Goal: Transaction & Acquisition: Obtain resource

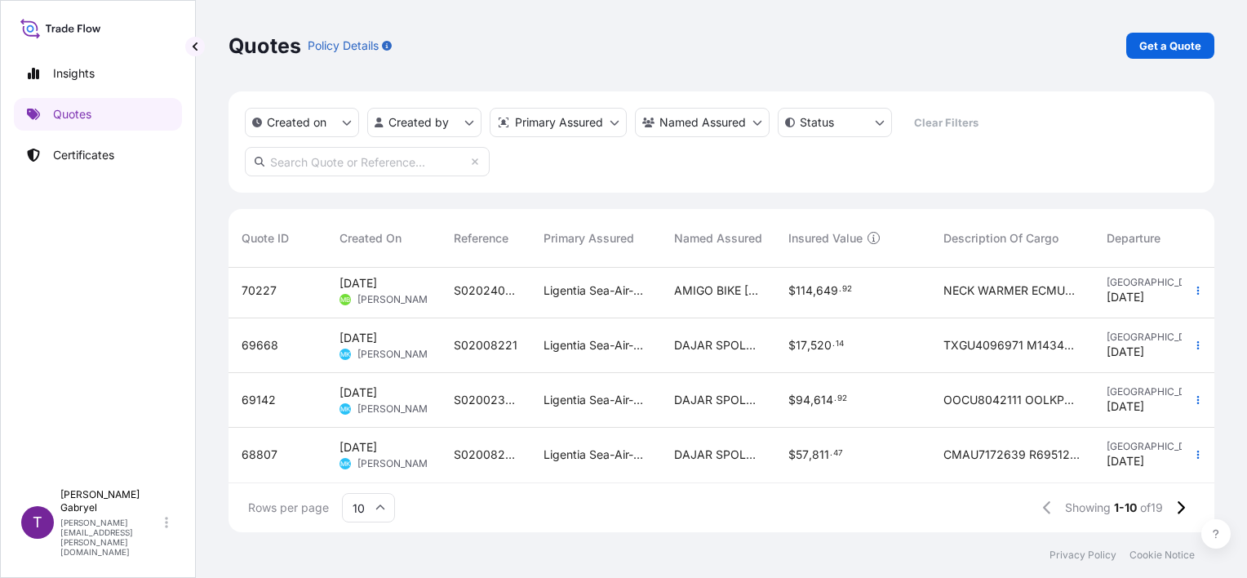
scroll to position [344, 0]
click at [93, 139] on link "Certificates" at bounding box center [98, 155] width 168 height 33
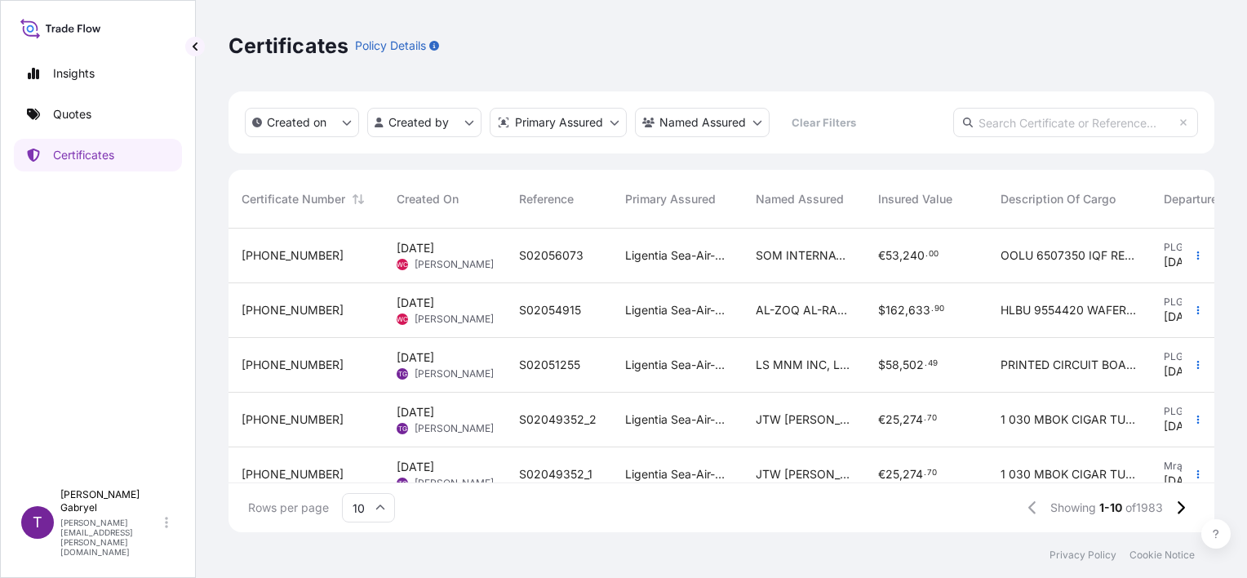
scroll to position [82, 0]
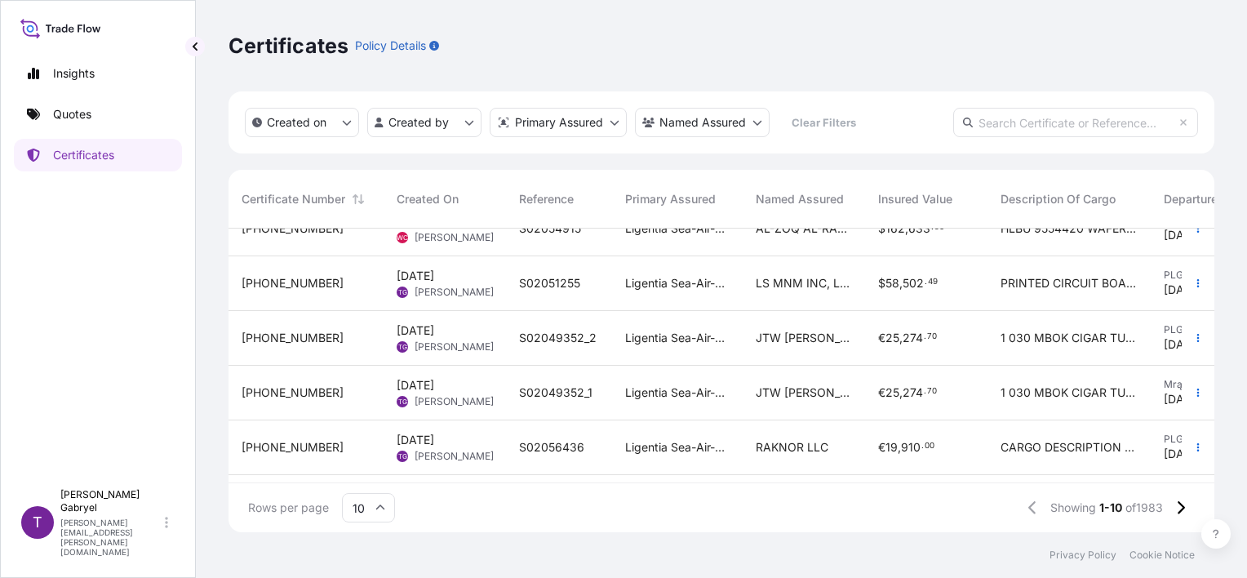
click at [846, 287] on span "LS MNM INC, LS [GEOGRAPHIC_DATA]," at bounding box center [804, 283] width 96 height 16
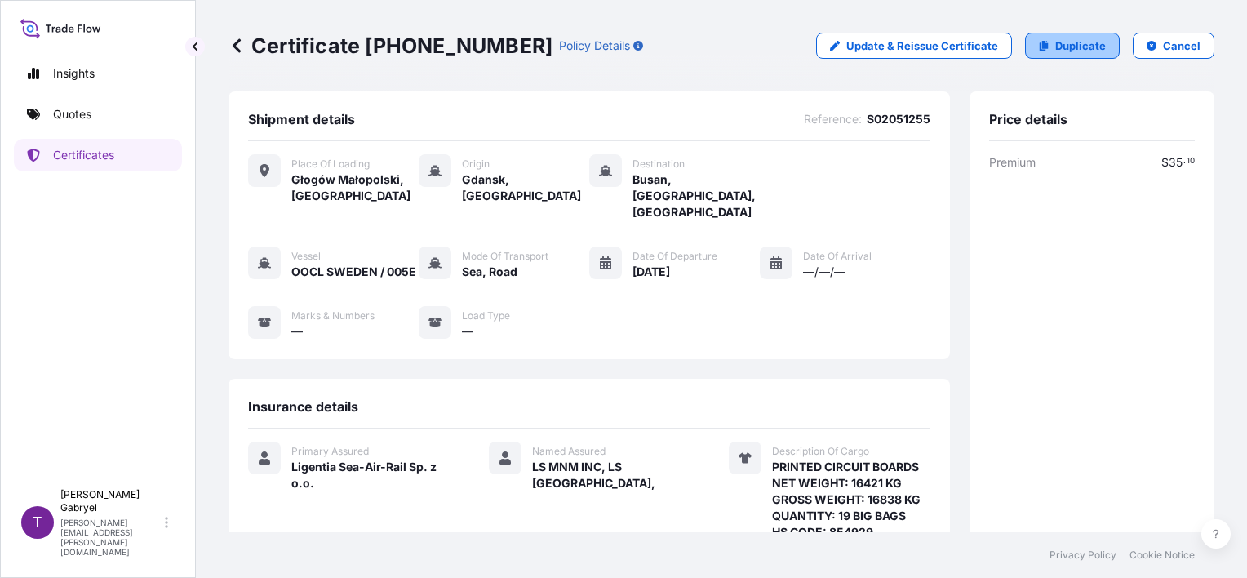
click at [1055, 49] on p "Duplicate" at bounding box center [1080, 46] width 51 height 16
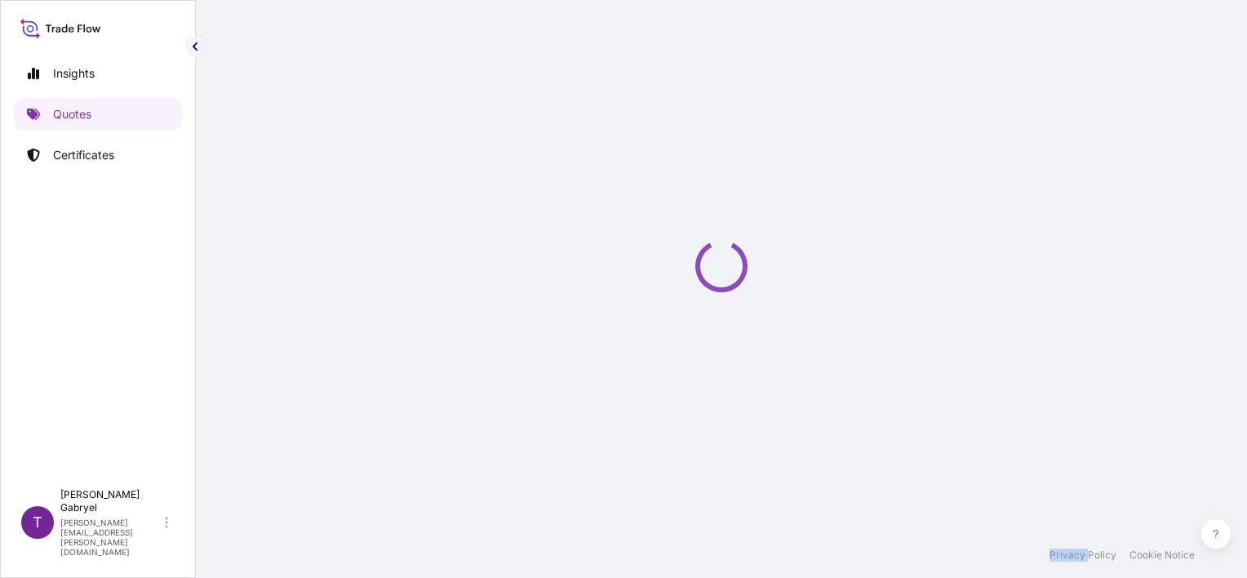
select select "Road / [GEOGRAPHIC_DATA]"
select select "Sea"
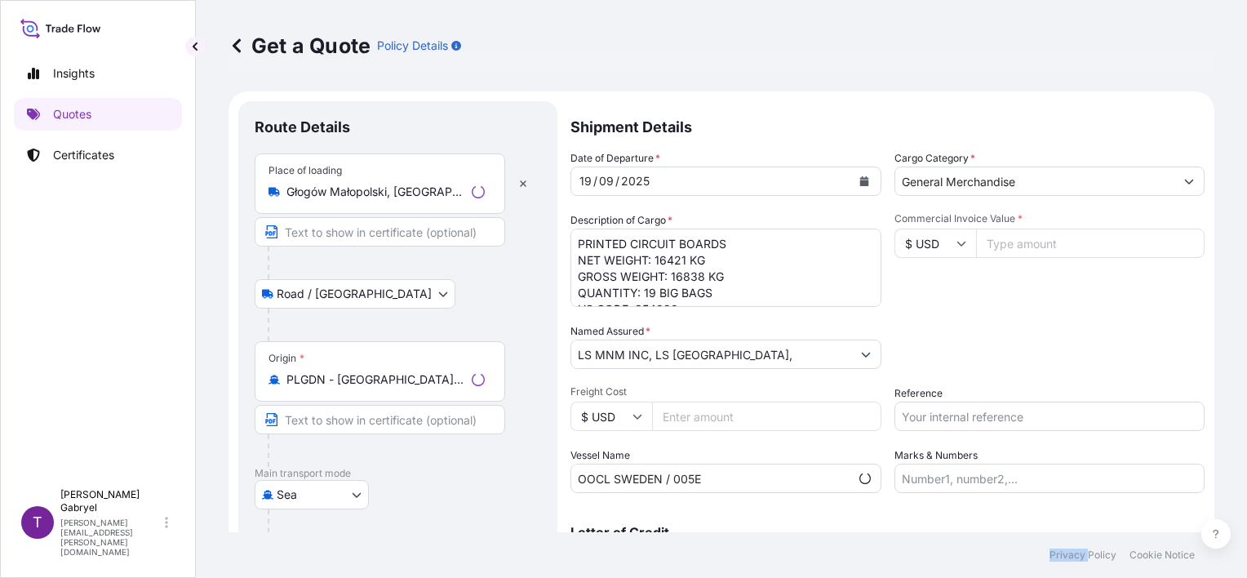
scroll to position [26, 0]
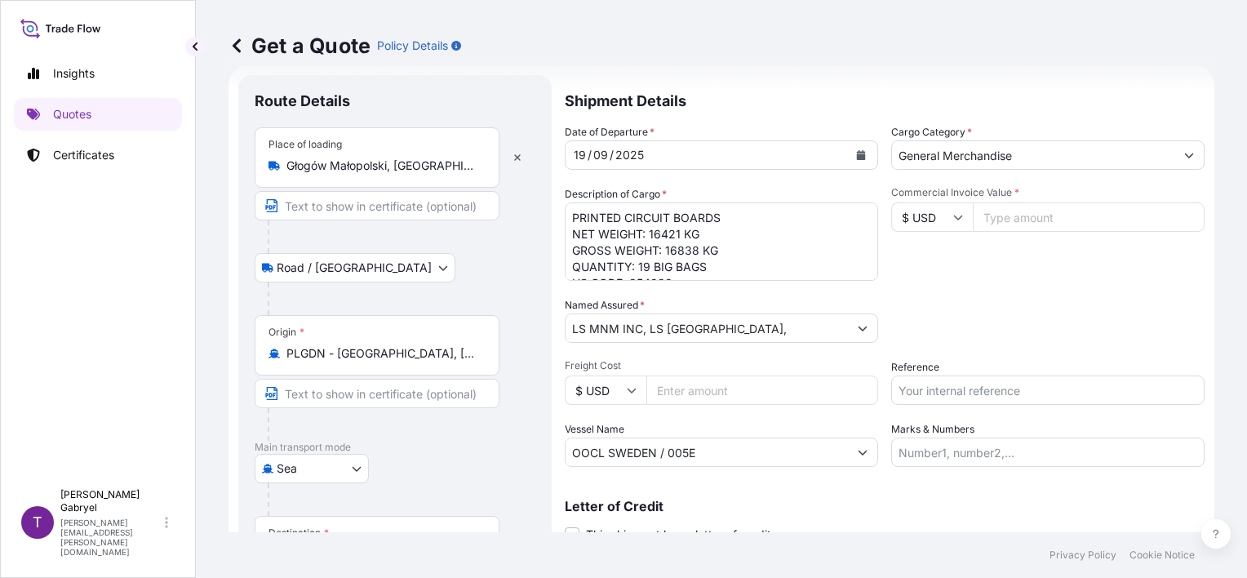
click at [1008, 208] on input "Commercial Invoice Value *" at bounding box center [1089, 216] width 232 height 29
paste input "52.69"
click at [1035, 225] on input "52.69" at bounding box center [1089, 216] width 232 height 29
paste input "689.67"
type input "52689.67"
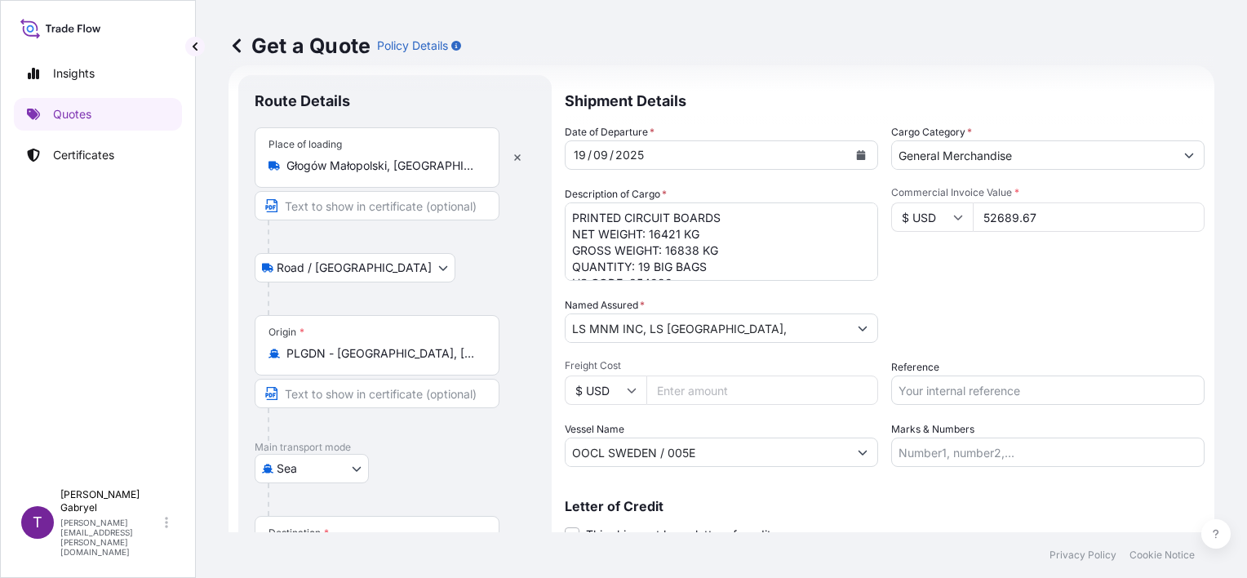
click at [1034, 293] on div "Date of Departure * 19 / 09 / 2025 Cargo Category * General Merchandise Descrip…" at bounding box center [885, 295] width 640 height 343
click at [654, 229] on textarea "PRINTED CIRCUIT BOARDS NET WEIGHT: 16421 KG GROSS WEIGHT: 16838 KG QUANTITY: 19…" at bounding box center [721, 241] width 313 height 78
paste textarea "7 856"
click at [676, 251] on textarea "PRINTED CIRCUIT BOARDS NET WEIGHT: 16421 KG GROSS WEIGHT: 16838 KG QUANTITY: 19…" at bounding box center [721, 241] width 313 height 78
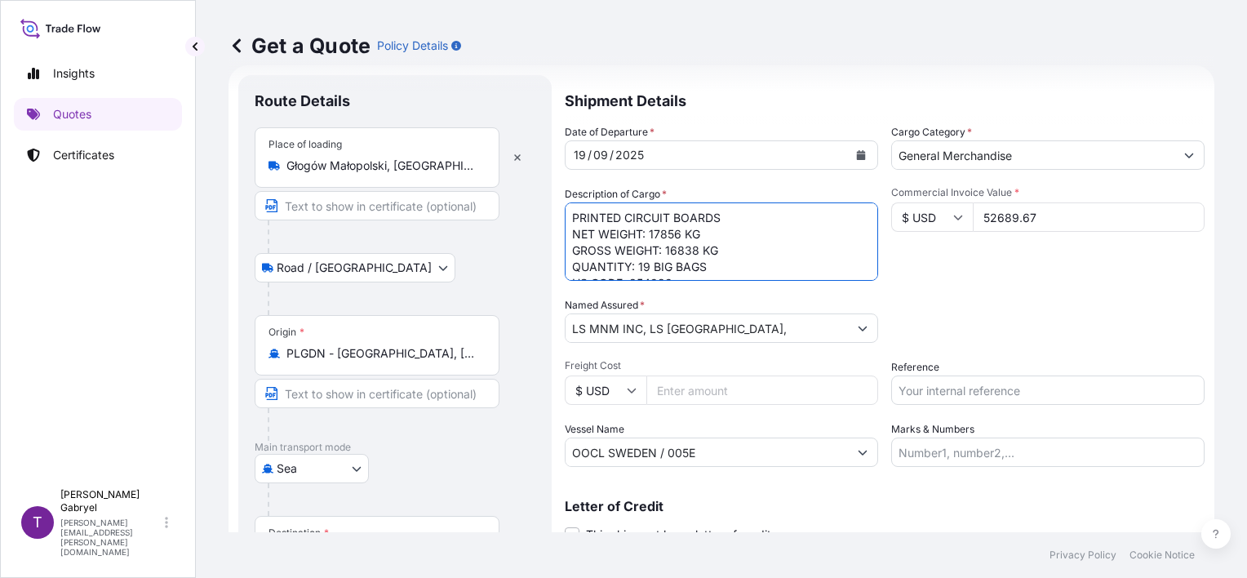
click at [676, 251] on textarea "PRINTED CIRCUIT BOARDS NET WEIGHT: 16421 KG GROSS WEIGHT: 16838 KG QUANTITY: 19…" at bounding box center [721, 241] width 313 height 78
paste textarea "8316"
click at [650, 266] on textarea "PRINTED CIRCUIT BOARDS NET WEIGHT: 16421 KG GROSS WEIGHT: 16838 KG QUANTITY: 19…" at bounding box center [721, 241] width 313 height 78
click at [695, 228] on textarea "PRINTED CIRCUIT BOARDS NET WEIGHT: 16421 KG GROSS WEIGHT: 16838 KG QUANTITY: 19…" at bounding box center [721, 241] width 313 height 78
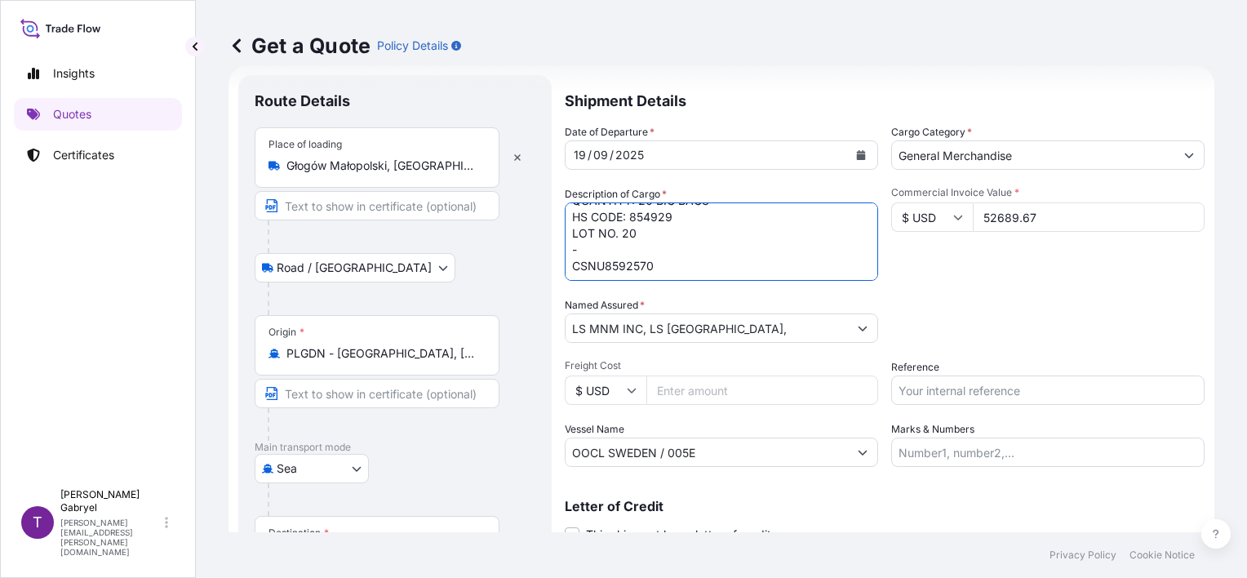
click at [605, 271] on textarea "PRINTED CIRCUIT BOARDS NET WEIGHT: 16421 KG GROSS WEIGHT: 16838 KG QUANTITY: 19…" at bounding box center [721, 241] width 313 height 78
paste textarea "TEMU7052845"
click at [724, 260] on textarea "PRINTED CIRCUIT BOARDS NET WEIGHT: 16421 KG GROSS WEIGHT: 16838 KG QUANTITY: 19…" at bounding box center [721, 241] width 313 height 78
type textarea "PRINTED CIRCUIT BOARDS NET WEIGHT: 17856 KG GROSS WEIGHT: 18316 KG QUANTITY: 20…"
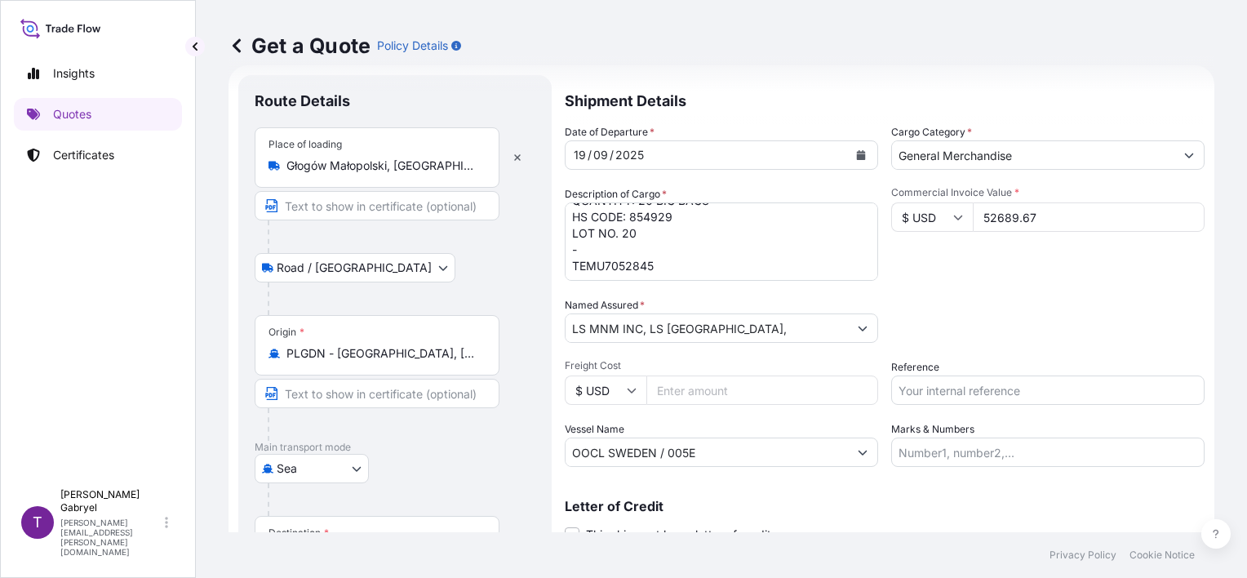
click at [945, 388] on input "Reference" at bounding box center [1047, 389] width 313 height 29
paste input "S02051263"
type input "S02051263"
click at [934, 298] on div "Packing Category Type to search a container mode Please select a primary mode o…" at bounding box center [1047, 320] width 313 height 46
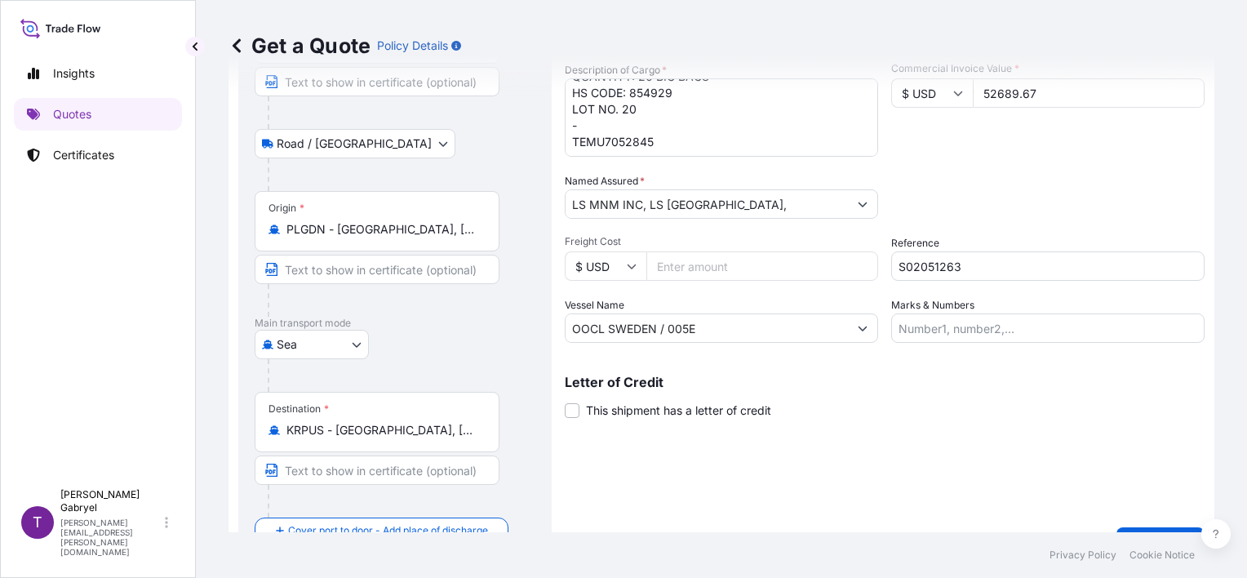
scroll to position [186, 0]
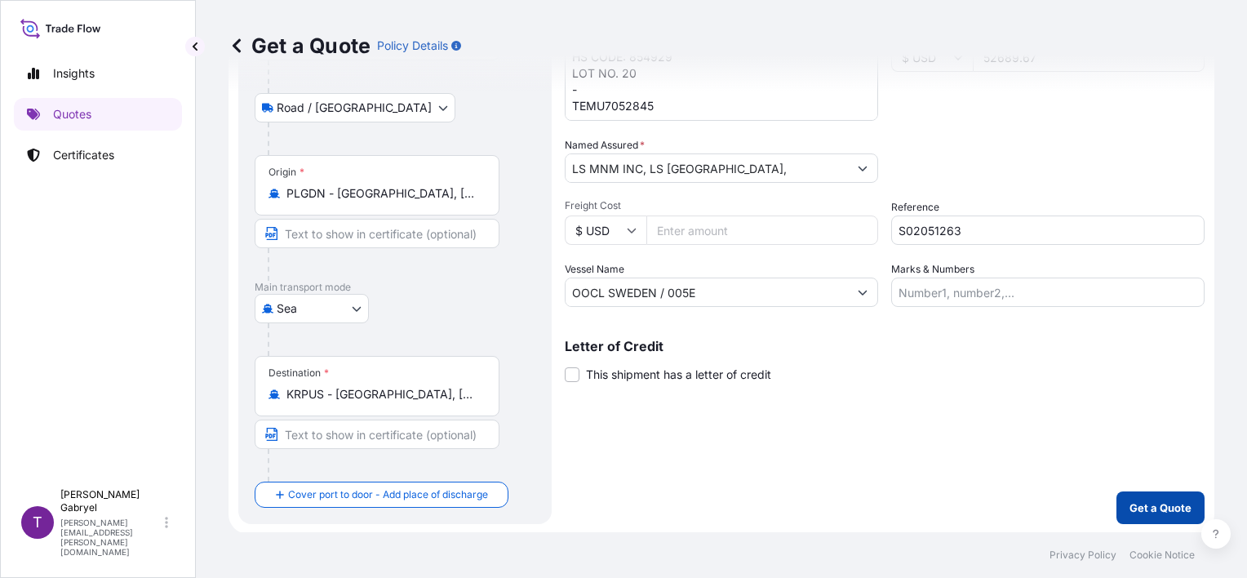
click at [1154, 503] on p "Get a Quote" at bounding box center [1160, 507] width 62 height 16
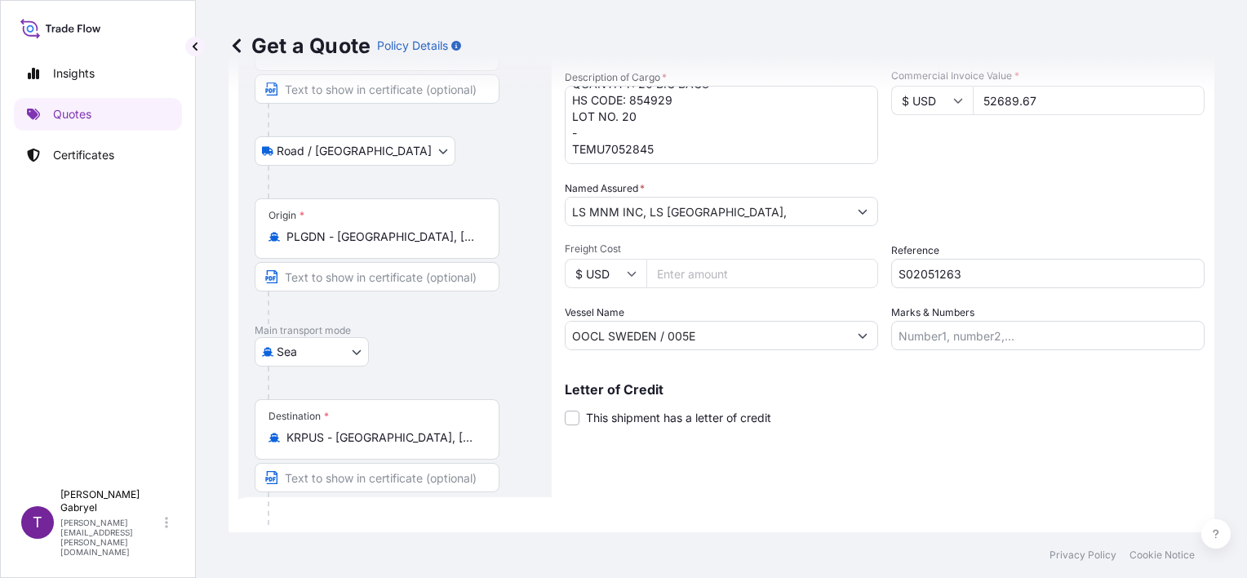
scroll to position [134, 0]
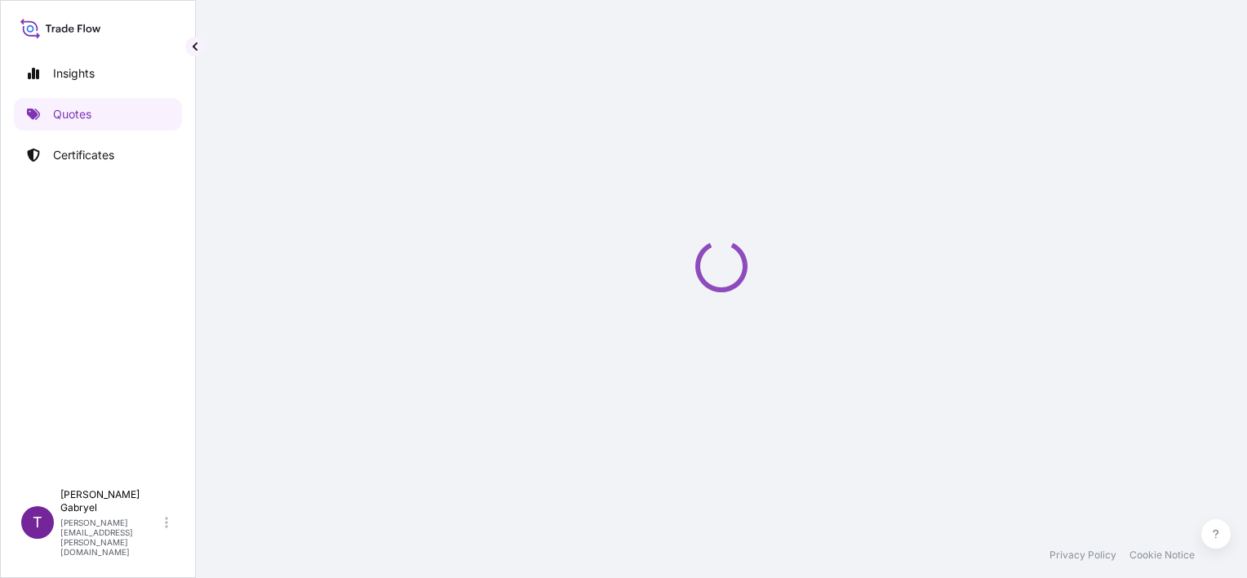
select select "Road / [GEOGRAPHIC_DATA]"
select select "Sea"
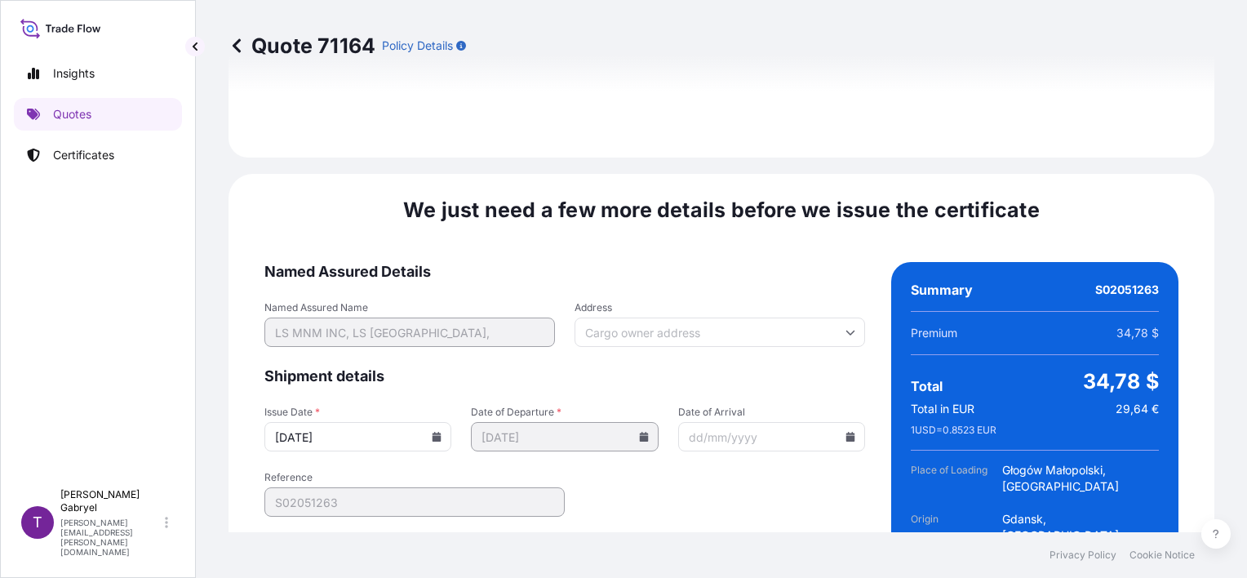
scroll to position [2165, 0]
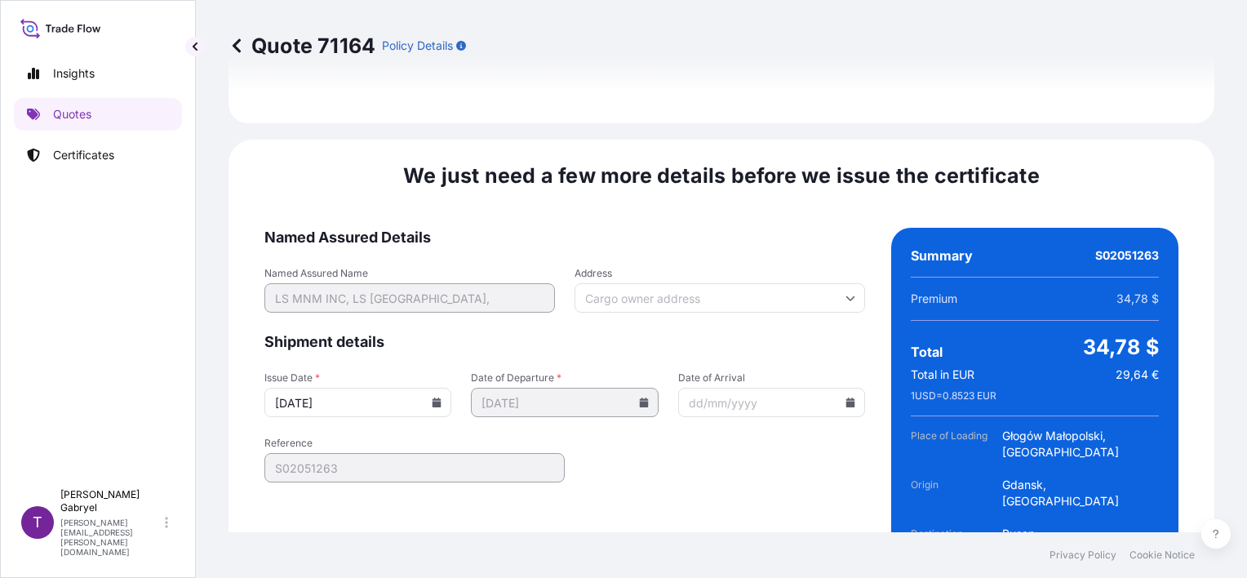
click at [434, 397] on icon at bounding box center [436, 402] width 9 height 10
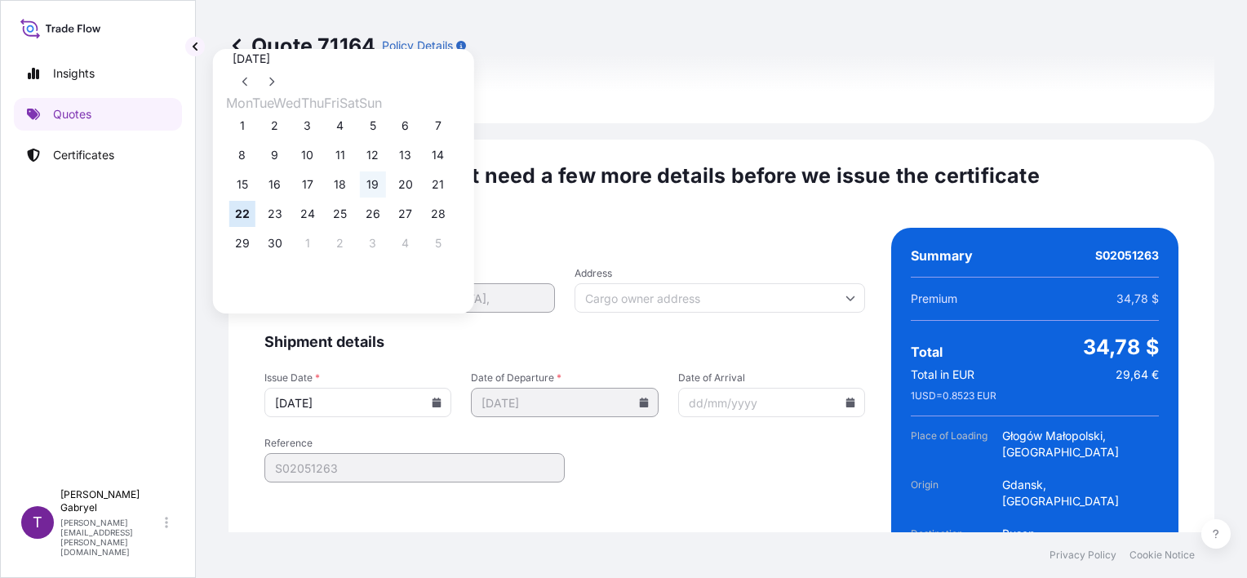
click at [386, 189] on button "19" at bounding box center [373, 184] width 26 height 26
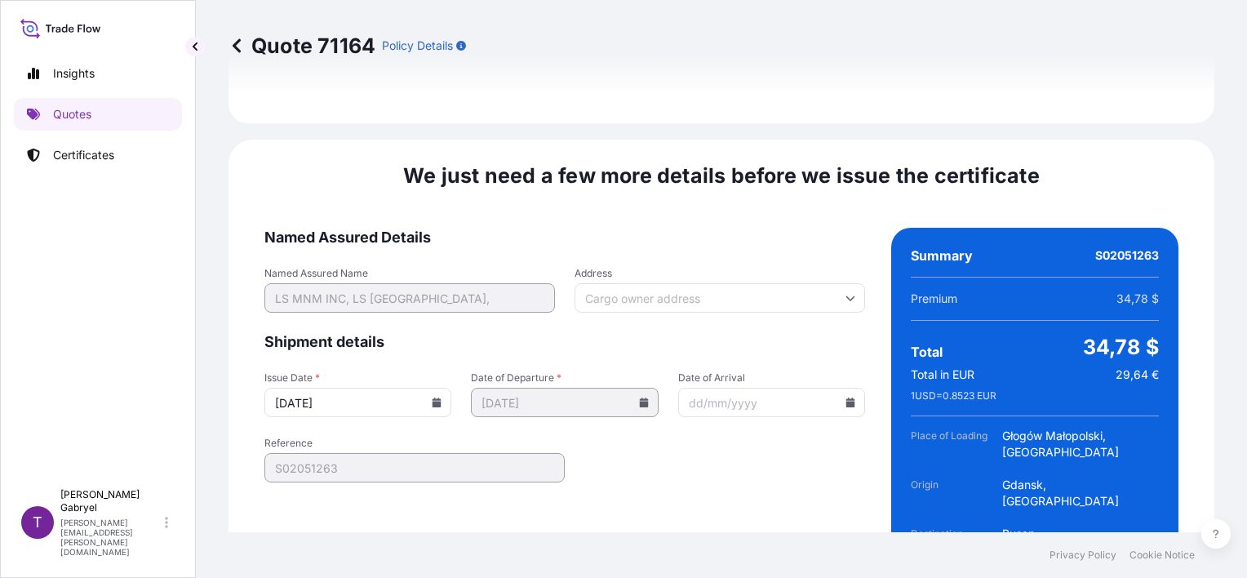
type input "[DATE]"
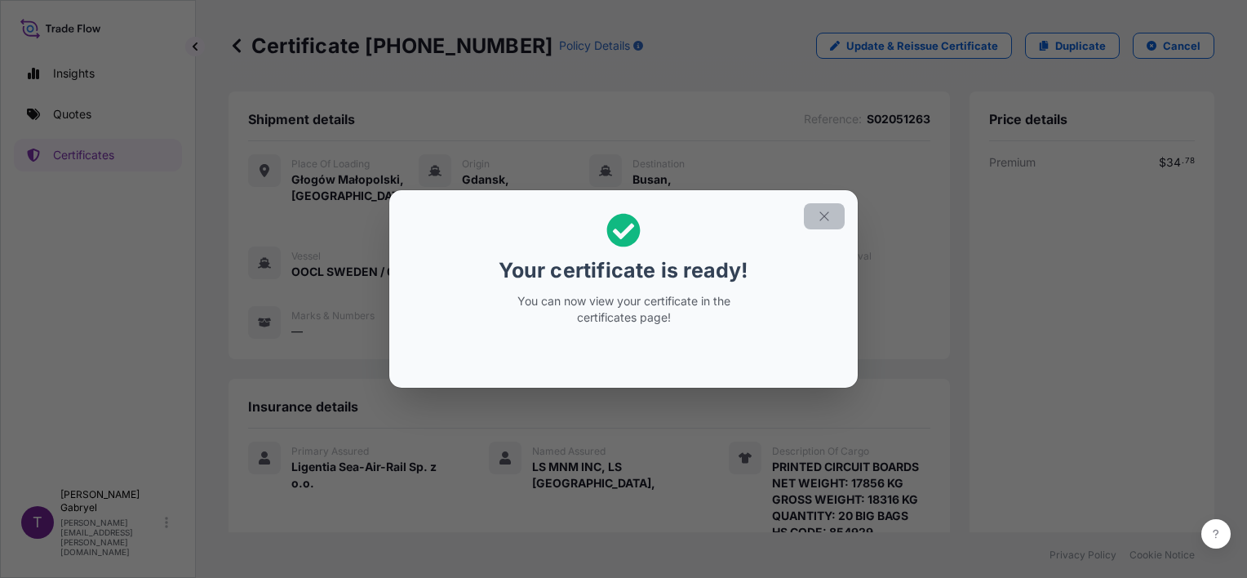
click at [827, 212] on icon "button" at bounding box center [824, 216] width 15 height 15
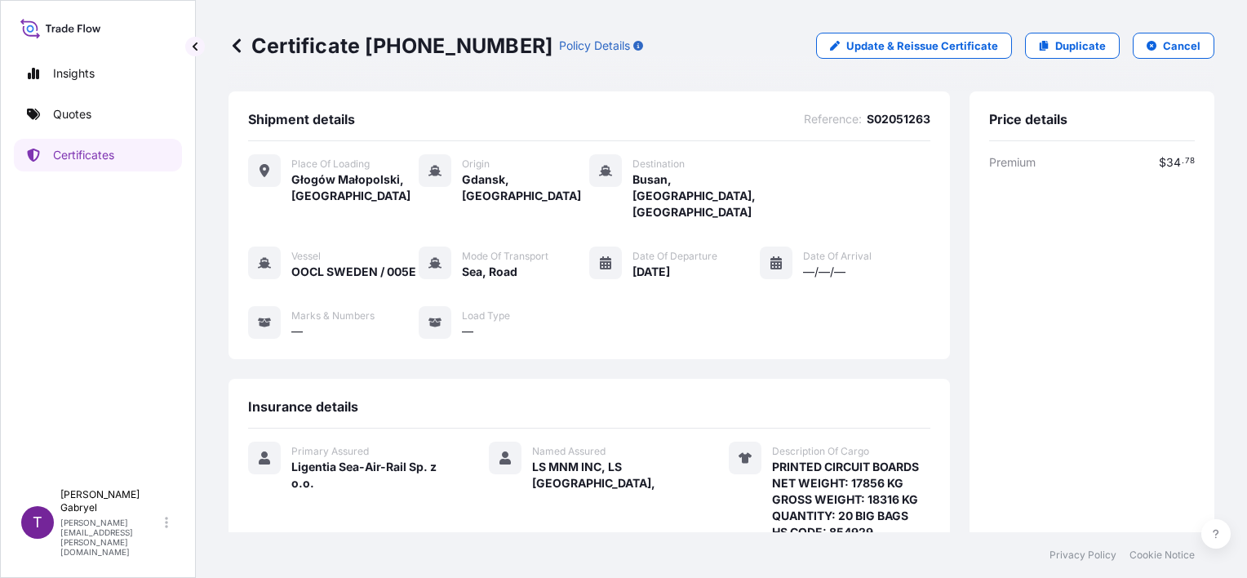
scroll to position [375, 0]
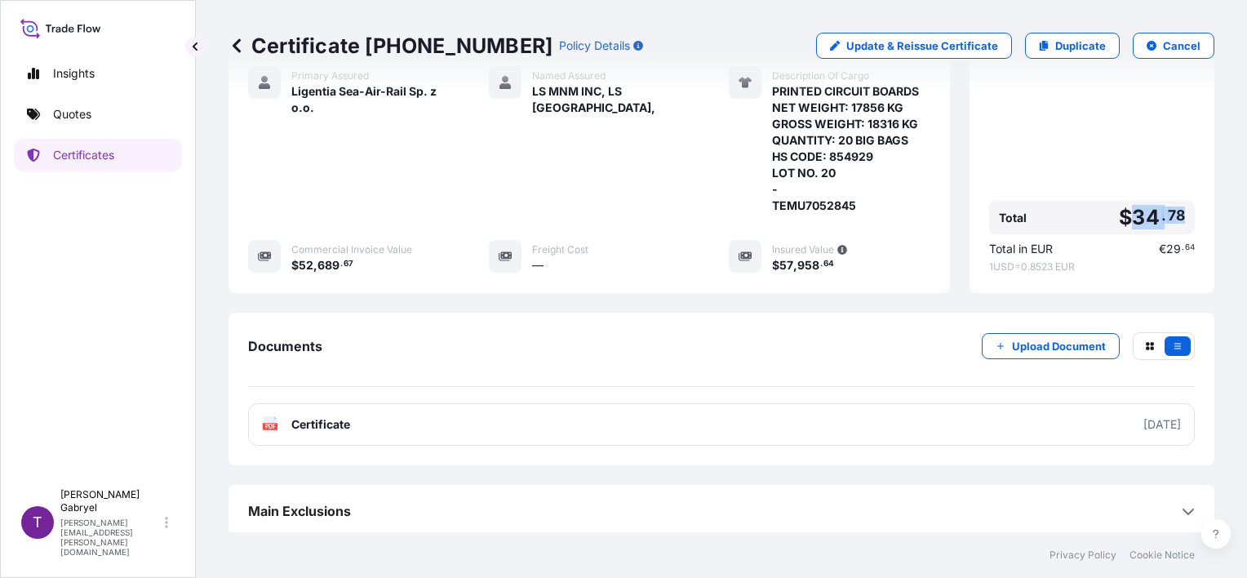
drag, startPoint x: 1165, startPoint y: 214, endPoint x: 1124, endPoint y: 217, distance: 40.9
click at [1124, 217] on div "Total $ 34 . 78" at bounding box center [1092, 217] width 206 height 33
copy span "34 . 78"
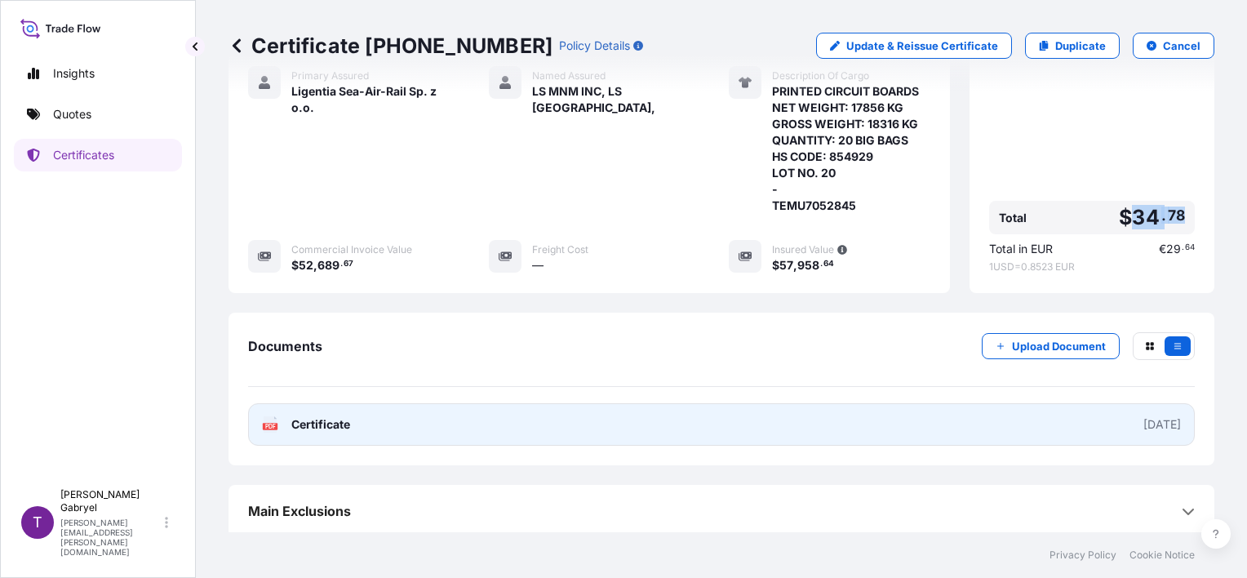
click at [716, 414] on link "PDF Certificate 2025-09-19" at bounding box center [721, 424] width 946 height 42
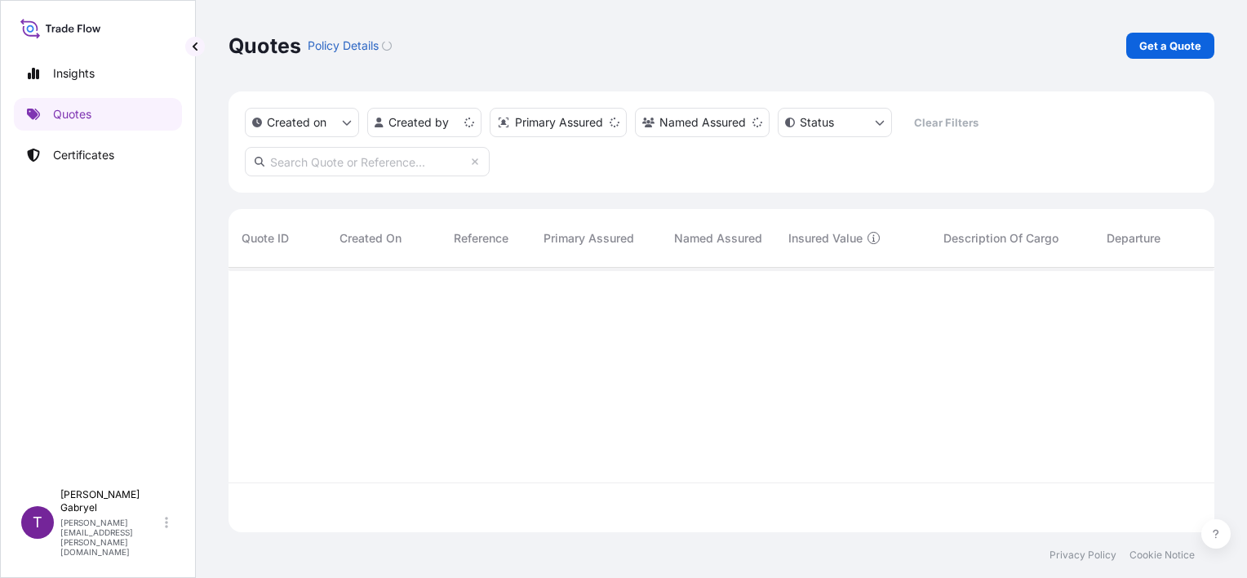
scroll to position [261, 973]
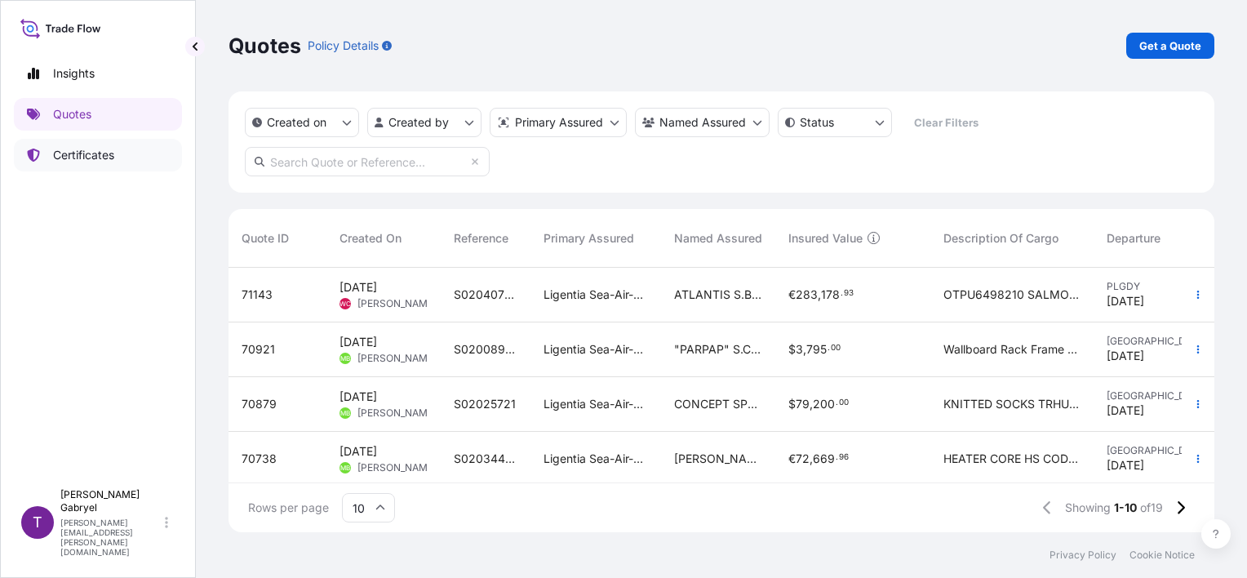
click at [128, 161] on link "Certificates" at bounding box center [98, 155] width 168 height 33
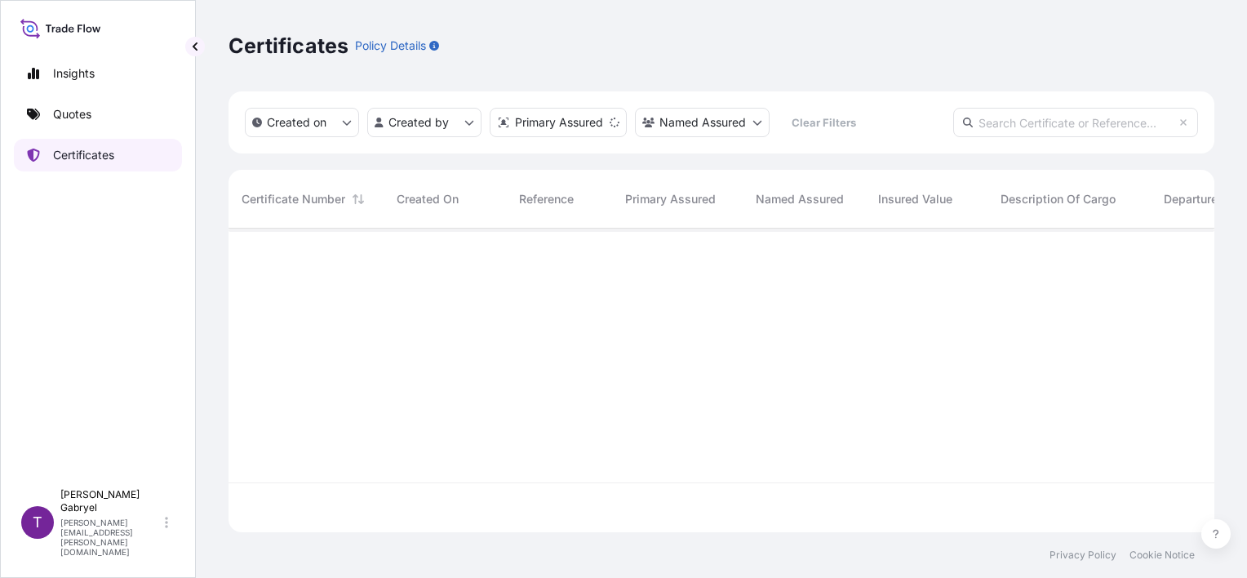
scroll to position [300, 973]
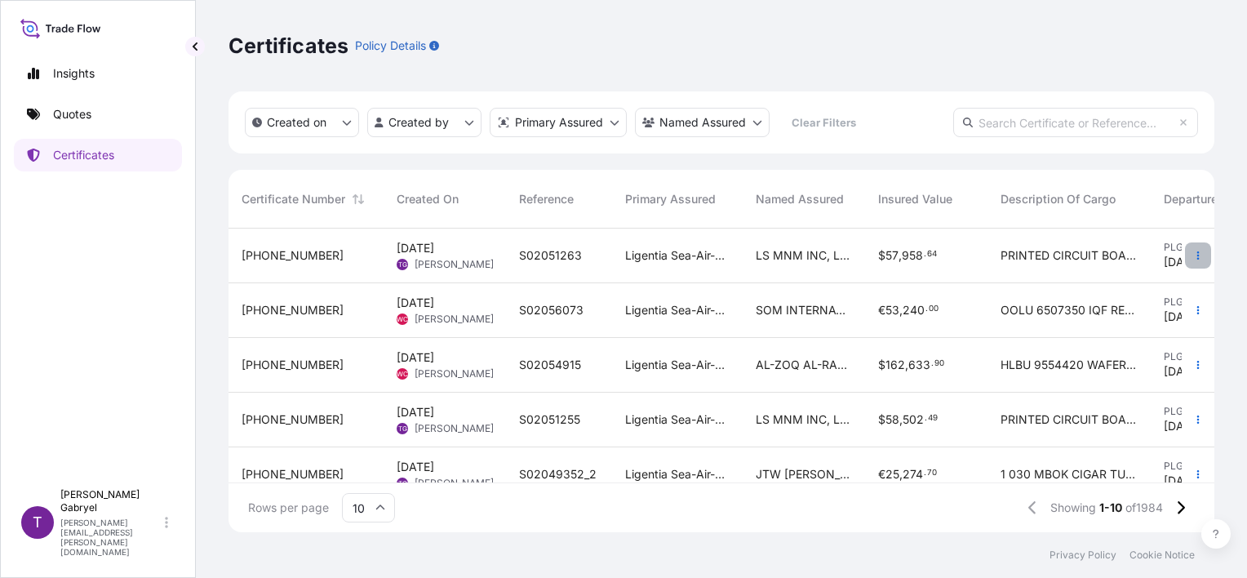
click at [1193, 258] on icon "button" at bounding box center [1198, 255] width 10 height 10
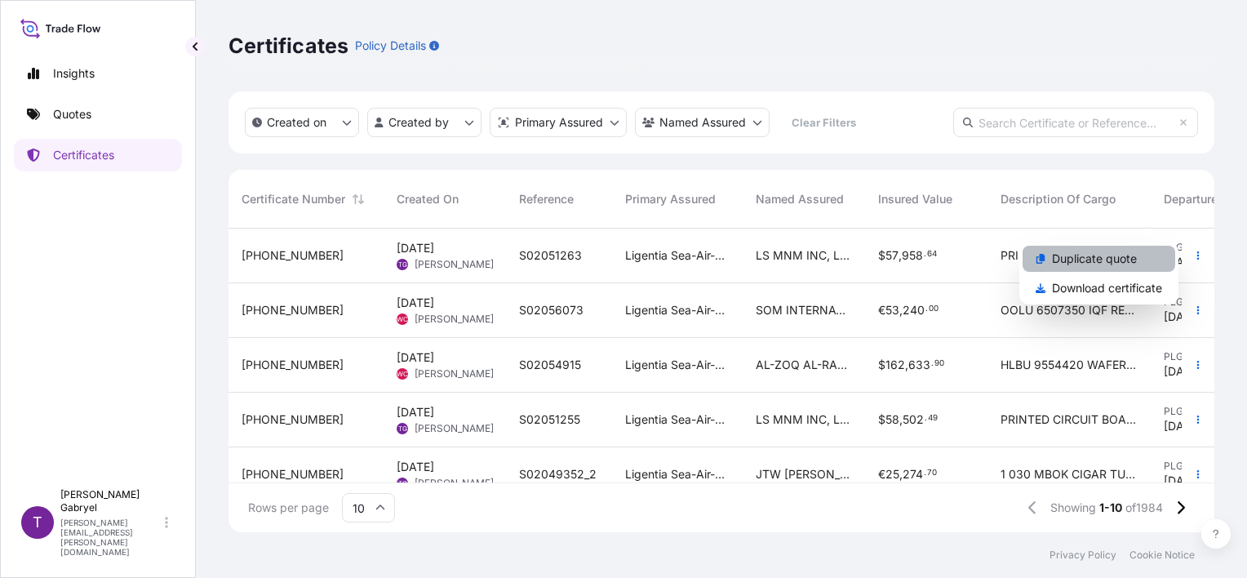
click at [1110, 260] on p "Duplicate quote" at bounding box center [1094, 258] width 85 height 16
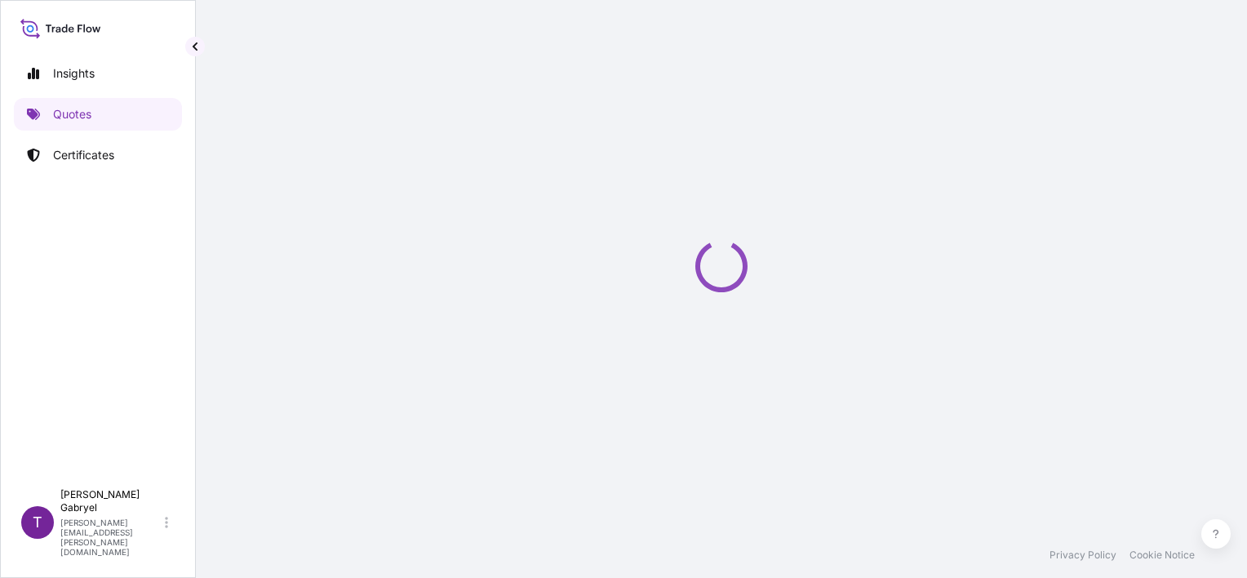
select select "Road / [GEOGRAPHIC_DATA]"
select select "Sea"
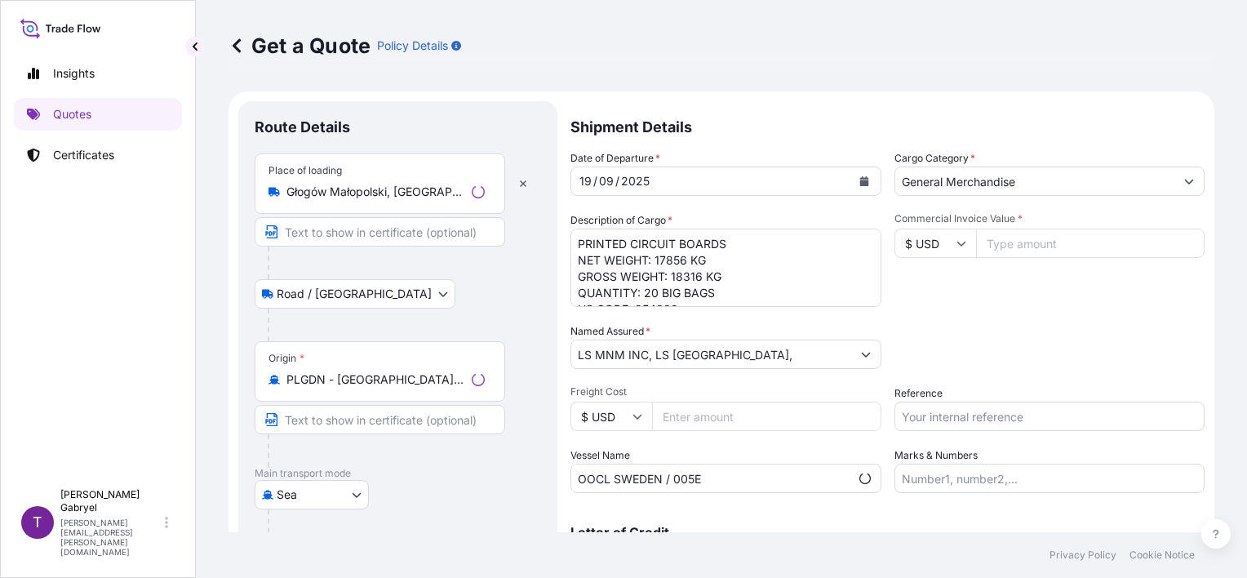
scroll to position [26, 0]
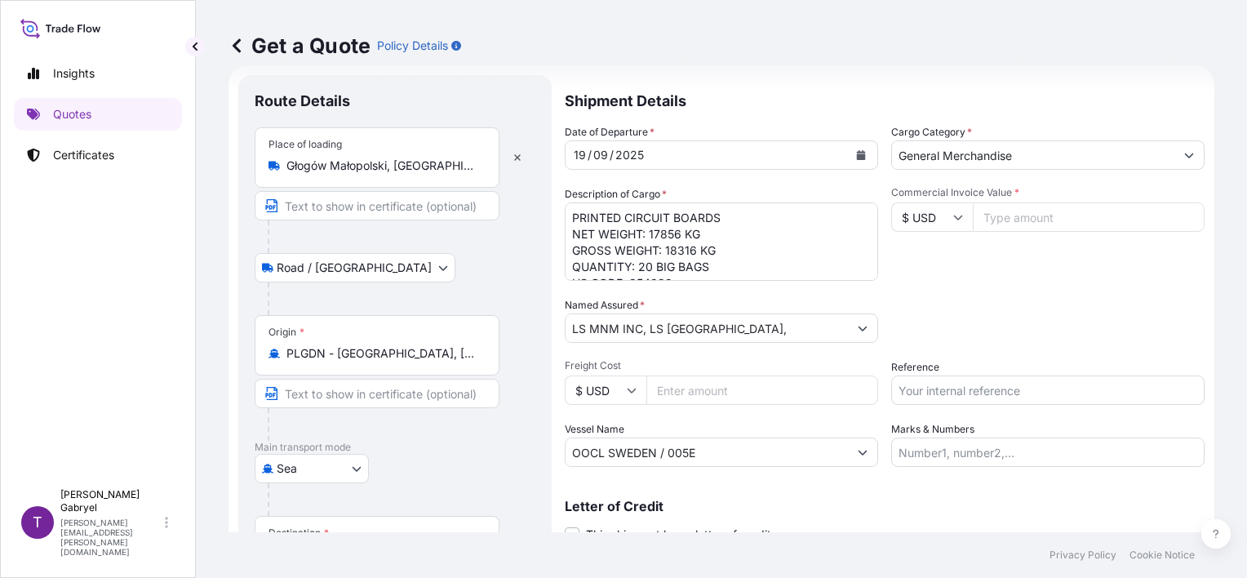
click at [664, 233] on textarea "PRINTED CIRCUIT BOARDS NET WEIGHT: 17856 KG GROSS WEIGHT: 18316 KG QUANTITY: 20…" at bounding box center [721, 241] width 313 height 78
paste textarea "834"
click at [667, 228] on textarea "PRINTED CIRCUIT BOARDS NET WEIGHT: 17856 KG GROSS WEIGHT: 18316 KG QUANTITY: 20…" at bounding box center [721, 241] width 313 height 78
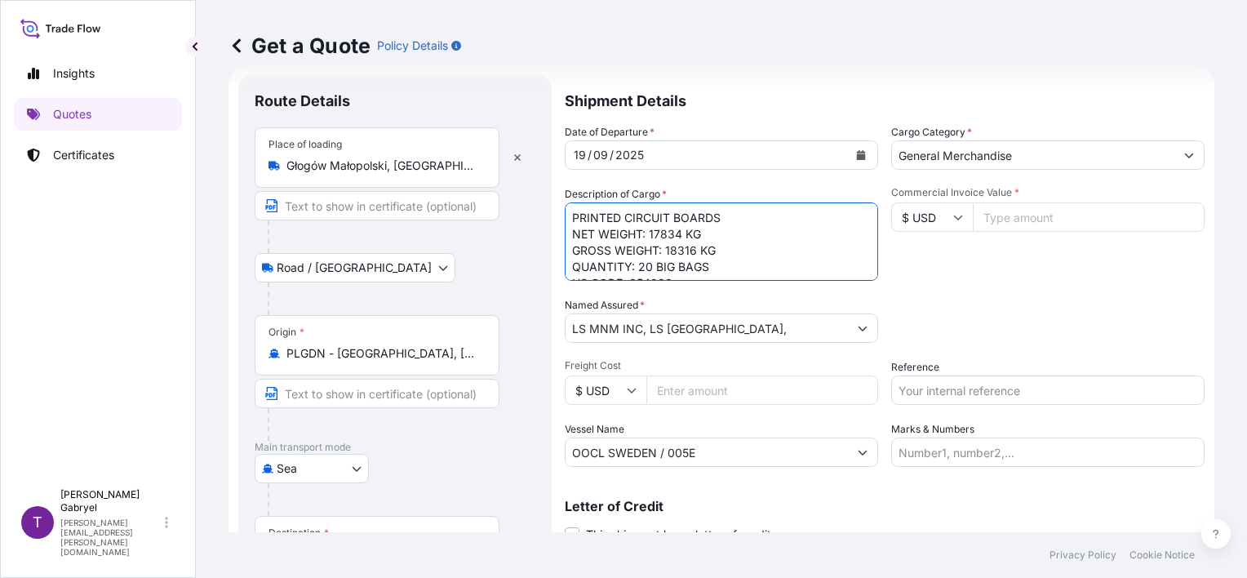
click at [666, 245] on textarea "PRINTED CIRCUIT BOARDS NET WEIGHT: 17856 KG GROSS WEIGHT: 18316 KG QUANTITY: 20…" at bounding box center [721, 241] width 313 height 78
click at [675, 250] on textarea "PRINTED CIRCUIT BOARDS NET WEIGHT: 17856 KG GROSS WEIGHT: 18316 KG QUANTITY: 20…" at bounding box center [721, 241] width 313 height 78
paste textarea "182"
drag, startPoint x: 646, startPoint y: 266, endPoint x: 637, endPoint y: 266, distance: 9.0
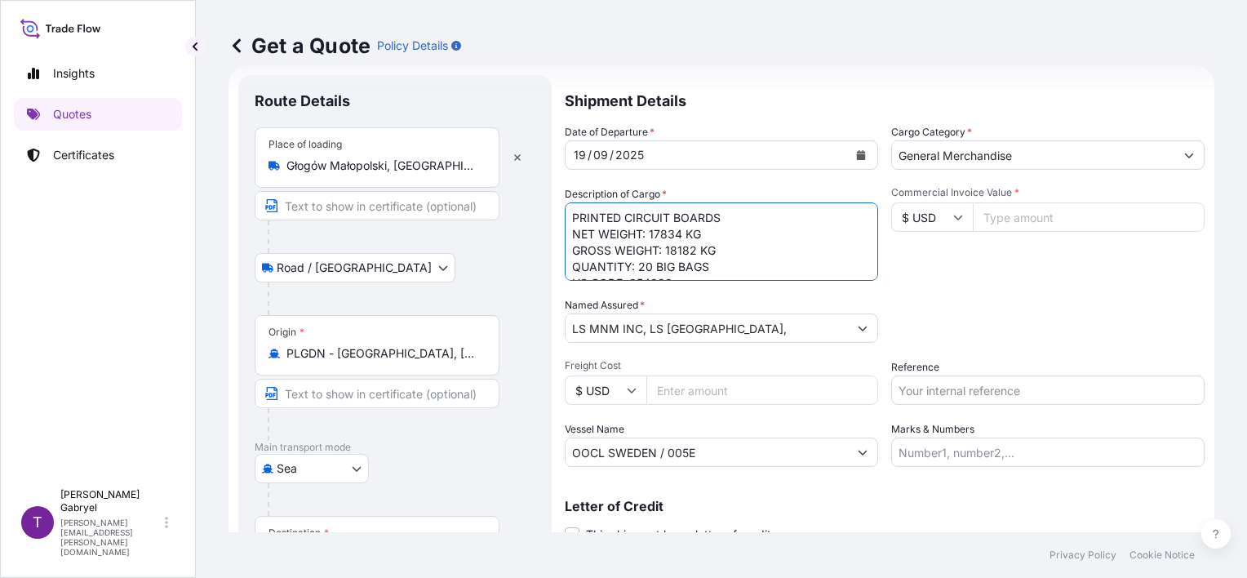
click at [637, 266] on textarea "PRINTED CIRCUIT BOARDS NET WEIGHT: 17856 KG GROSS WEIGHT: 18316 KG QUANTITY: 20…" at bounding box center [721, 241] width 313 height 78
click at [658, 235] on textarea "PRINTED CIRCUIT BOARDS NET WEIGHT: 17856 KG GROSS WEIGHT: 18316 KG QUANTITY: 20…" at bounding box center [721, 241] width 313 height 78
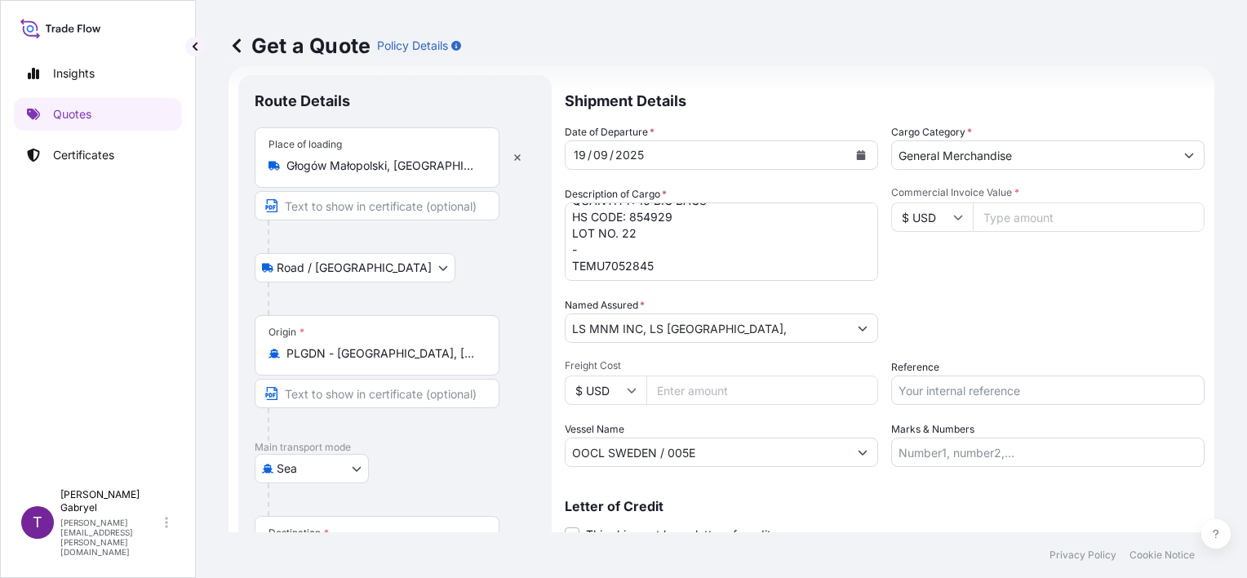
click at [605, 261] on textarea "PRINTED CIRCUIT BOARDS NET WEIGHT: 17856 KG GROSS WEIGHT: 18316 KG QUANTITY: 20…" at bounding box center [721, 241] width 313 height 78
paste textarea "CSNU748722"
type textarea "PRINTED CIRCUIT BOARDS NET WEIGHT: 17834 KG GROSS WEIGHT: 18182 KG QUANTITY: 16…"
click at [1039, 219] on input "Commercial Invoice Value *" at bounding box center [1089, 216] width 232 height 29
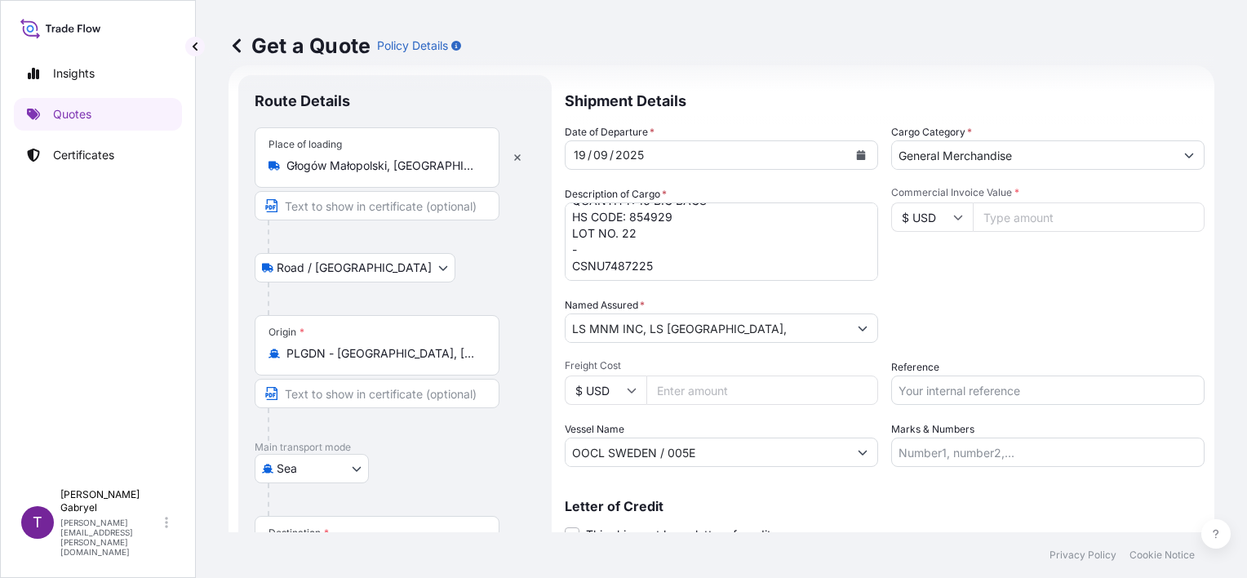
paste input "53932.70"
type input "53932.70"
click at [959, 395] on input "Reference" at bounding box center [1047, 389] width 313 height 29
paste input "S02046302"
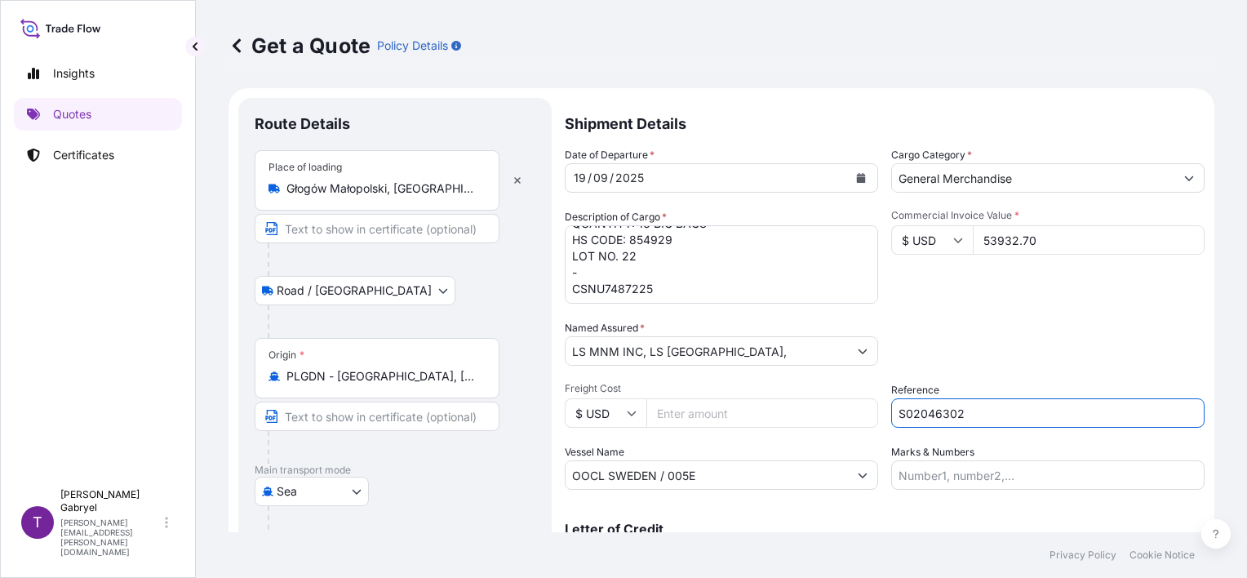
scroll to position [0, 0]
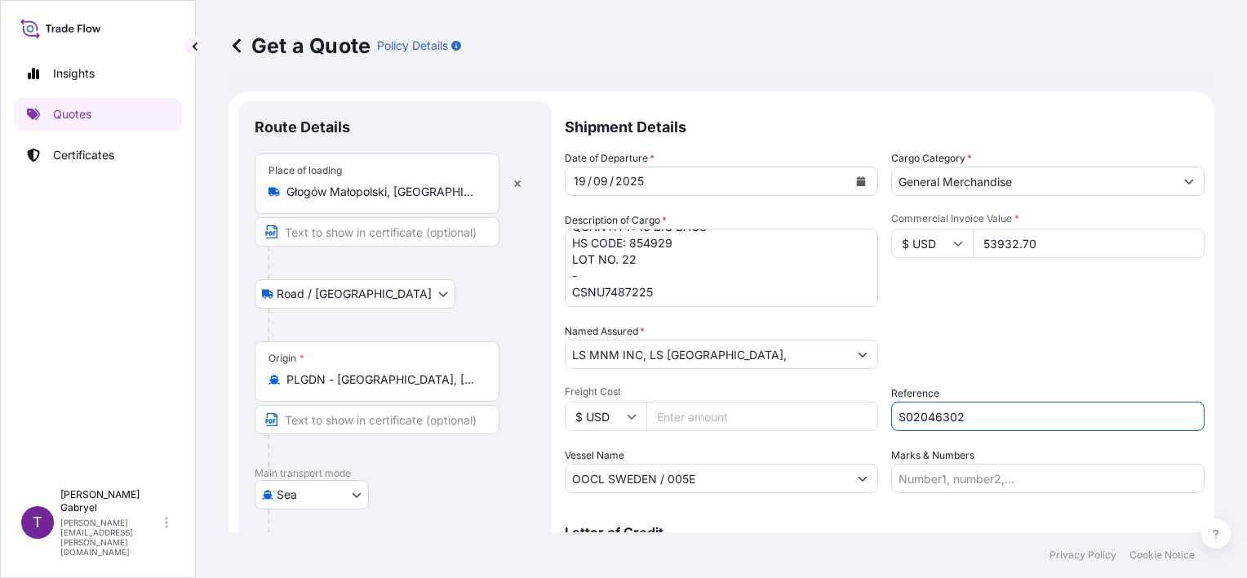
type input "S02046302"
click at [856, 180] on icon "Calendar" at bounding box center [861, 181] width 10 height 10
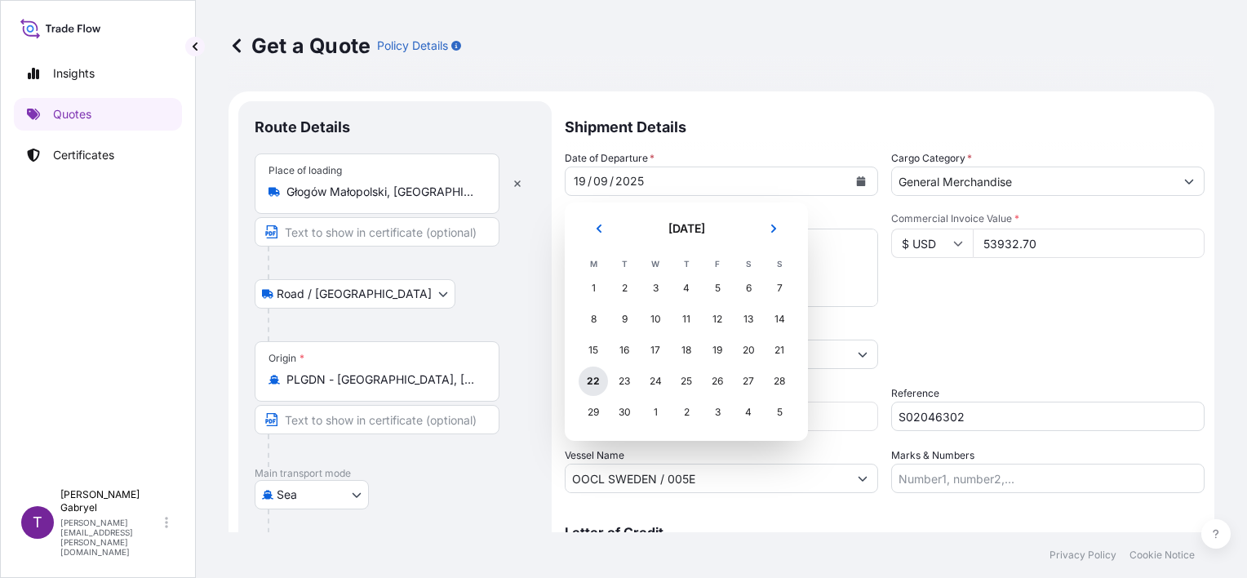
click at [593, 384] on div "22" at bounding box center [592, 380] width 29 height 29
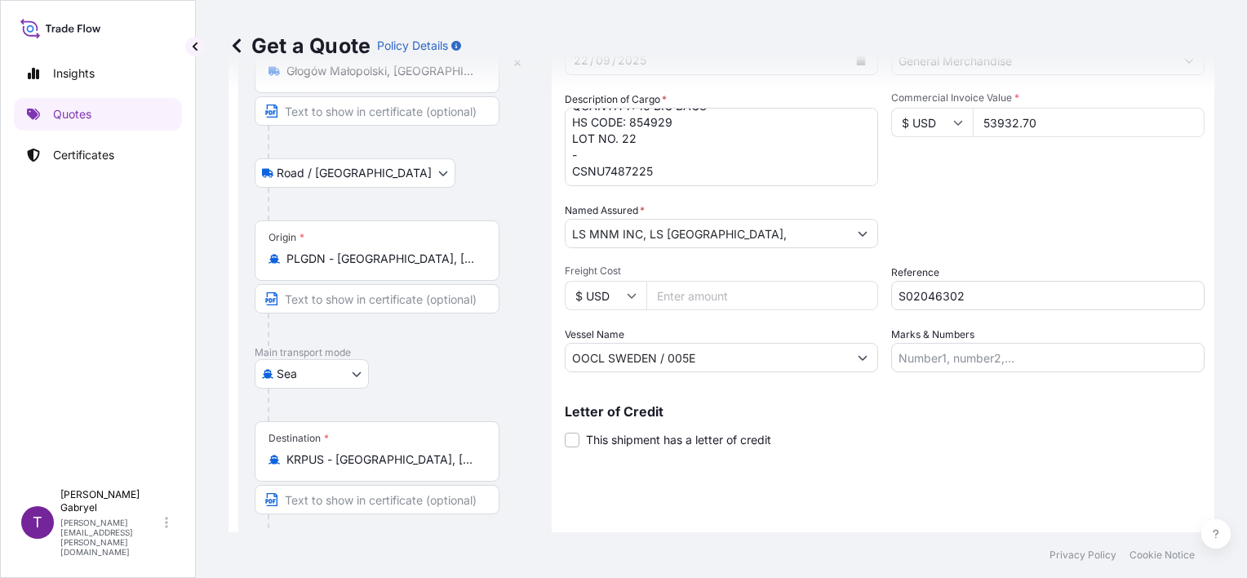
scroll to position [186, 0]
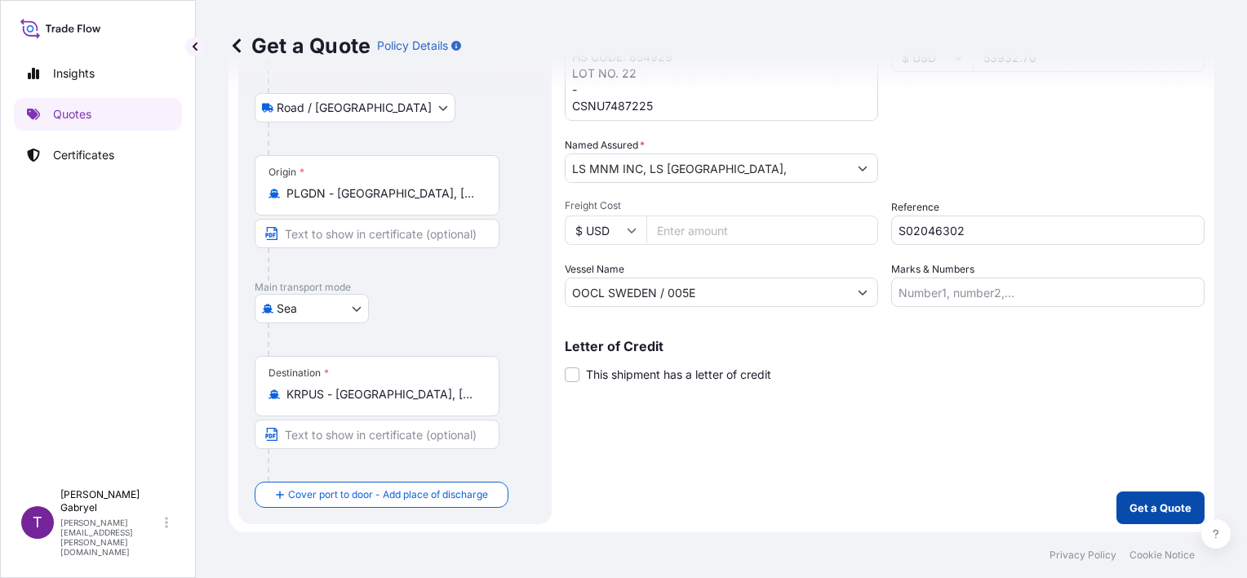
click at [1149, 517] on button "Get a Quote" at bounding box center [1160, 507] width 88 height 33
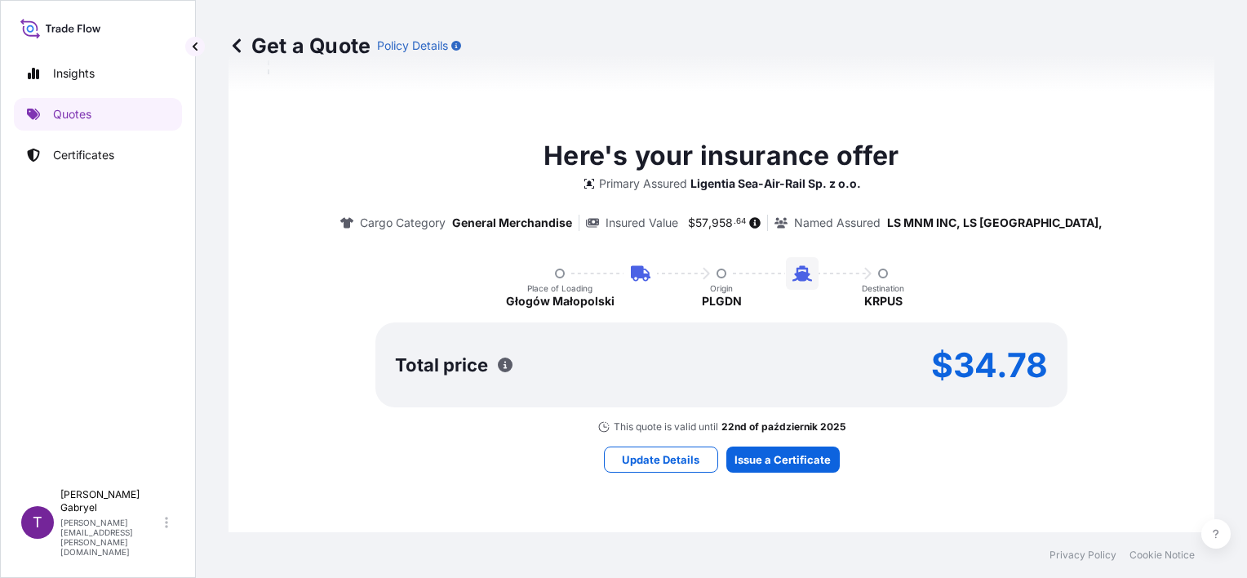
scroll to position [623, 0]
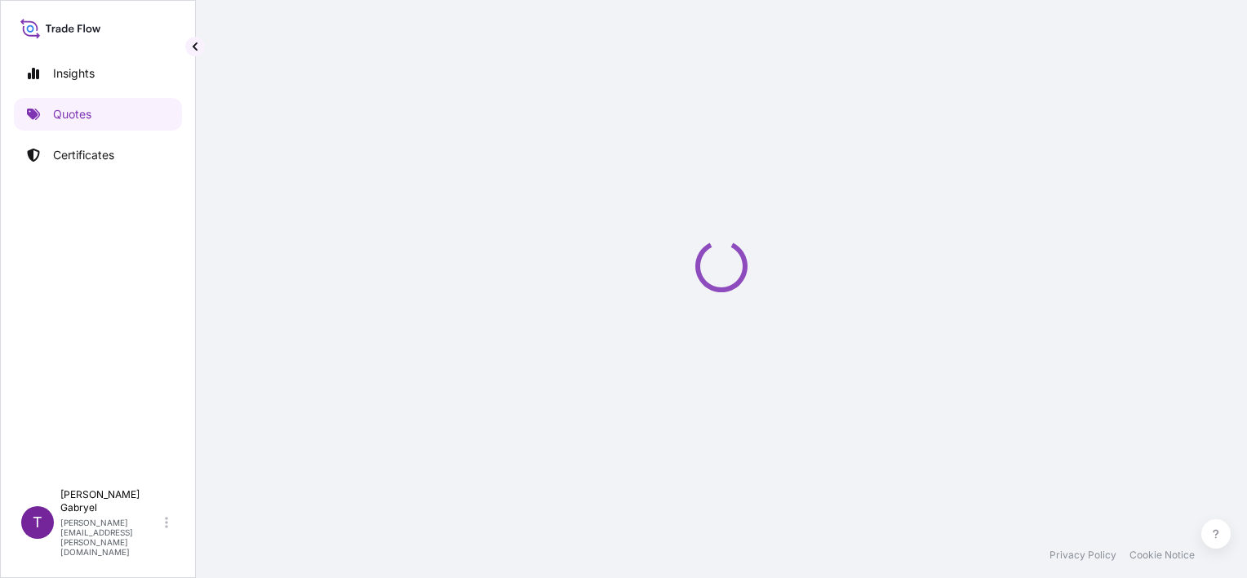
click at [775, 436] on div "Loading" at bounding box center [721, 266] width 986 height 532
select select "Road / [GEOGRAPHIC_DATA]"
select select "Sea"
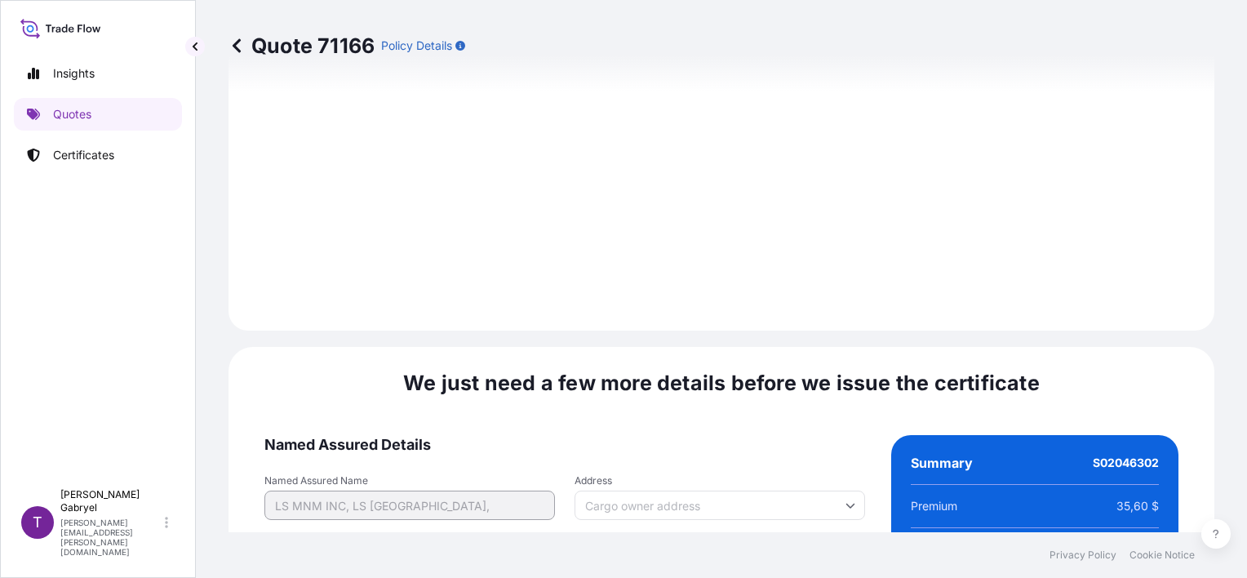
scroll to position [2165, 0]
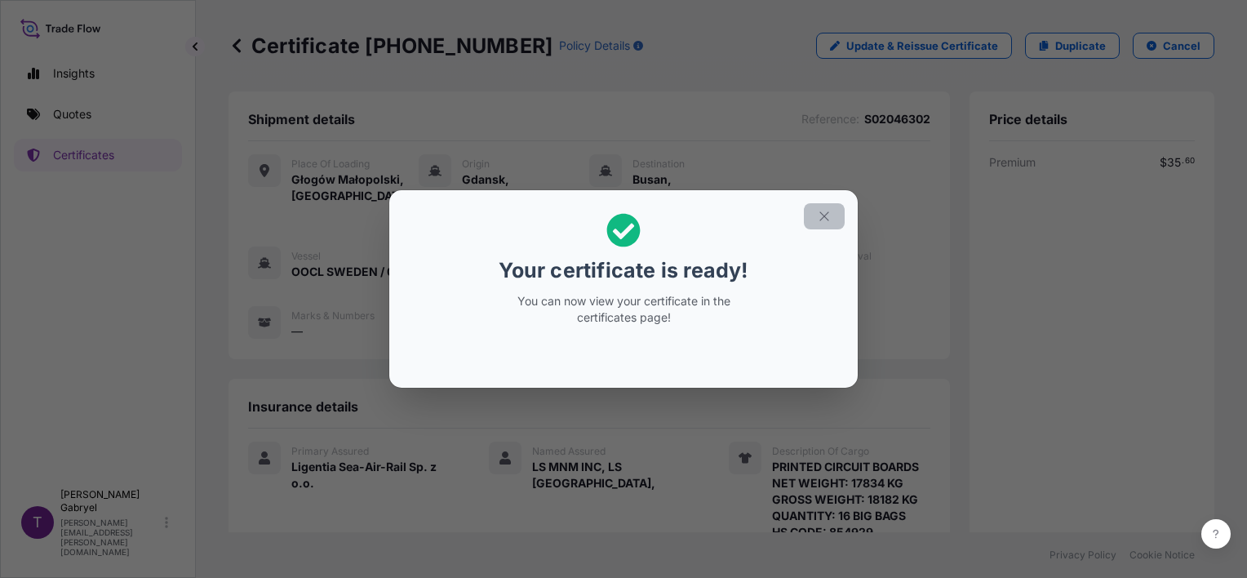
click at [819, 214] on icon "button" at bounding box center [824, 216] width 15 height 15
